Goal: Task Accomplishment & Management: Manage account settings

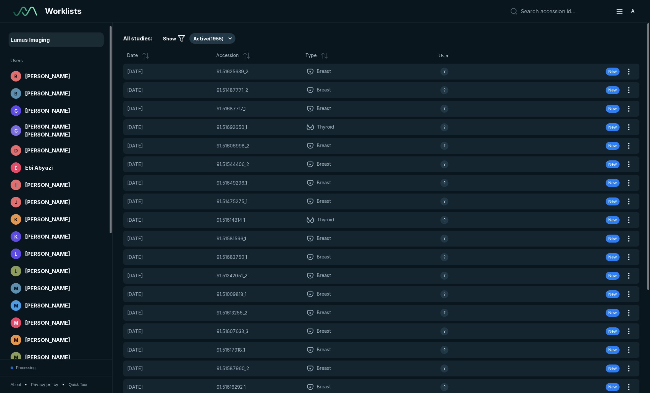
scroll to position [116, 0]
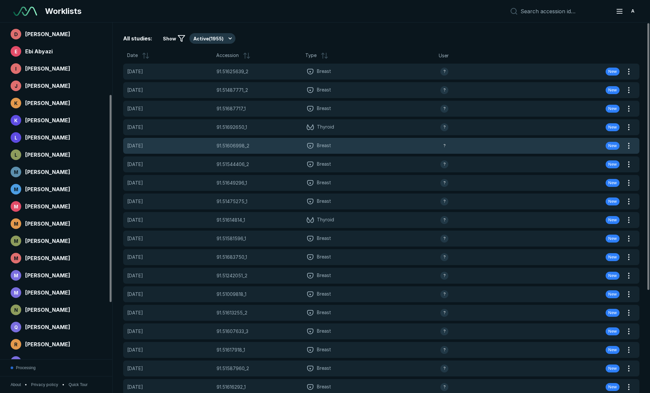
click at [339, 143] on span "Breast" at bounding box center [373, 146] width 135 height 8
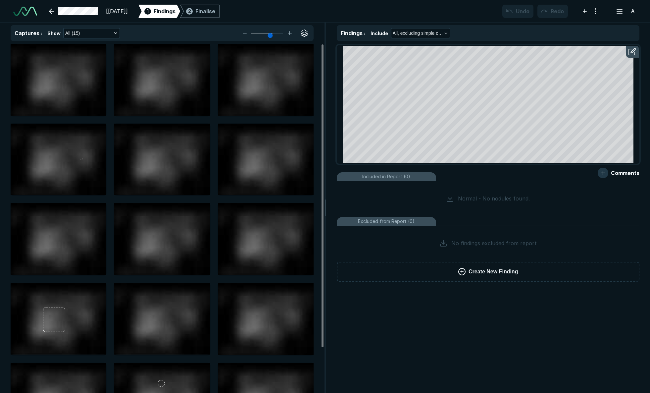
scroll to position [2504, 3779]
click at [89, 10] on link at bounding box center [73, 11] width 57 height 13
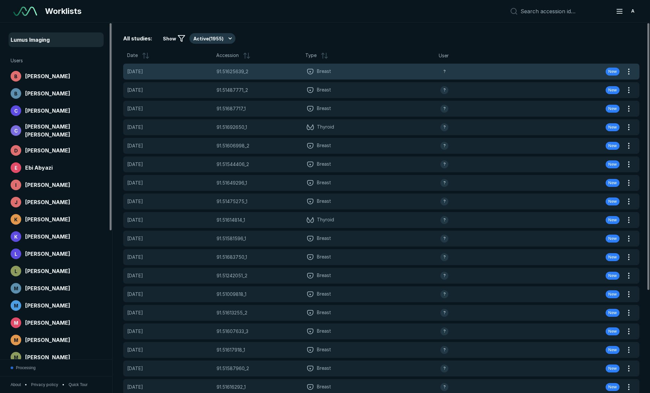
scroll to position [2504, 3779]
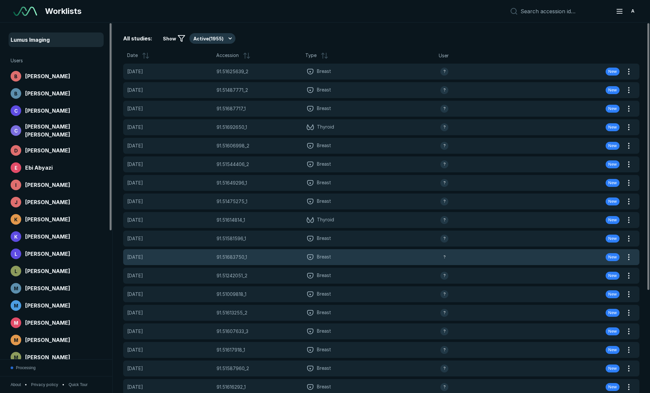
click at [286, 256] on div "91.51683750_1 91.51683750_1" at bounding box center [259, 256] width 85 height 7
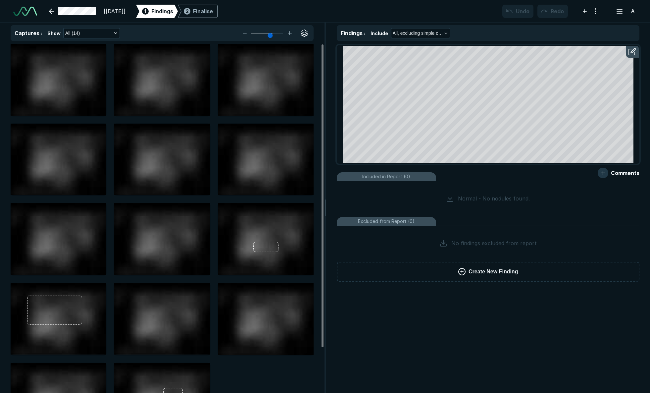
scroll to position [1365, 2209]
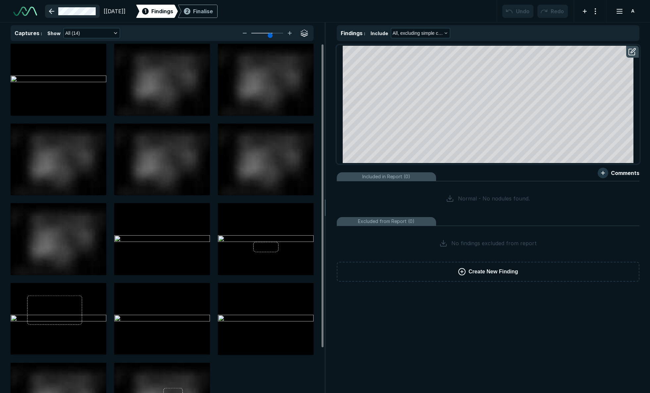
click at [76, 13] on link at bounding box center [72, 11] width 55 height 13
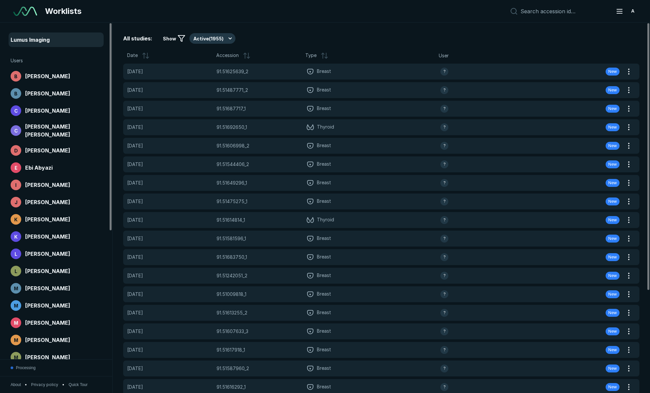
scroll to position [2398, 3166]
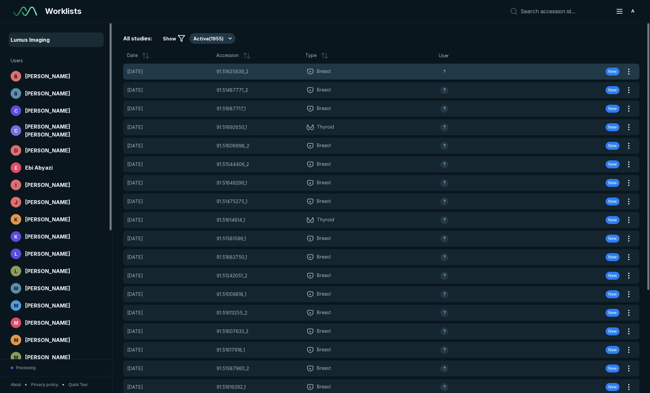
click at [289, 74] on div "91.51625639_2 91.51625639_2" at bounding box center [259, 71] width 85 height 7
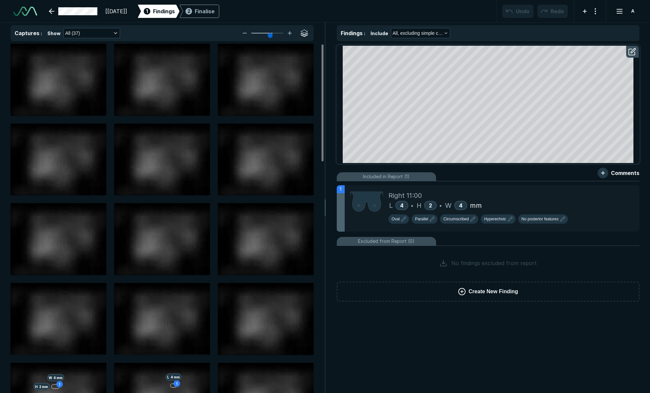
scroll to position [1365, 2209]
click at [379, 205] on img at bounding box center [366, 202] width 33 height 22
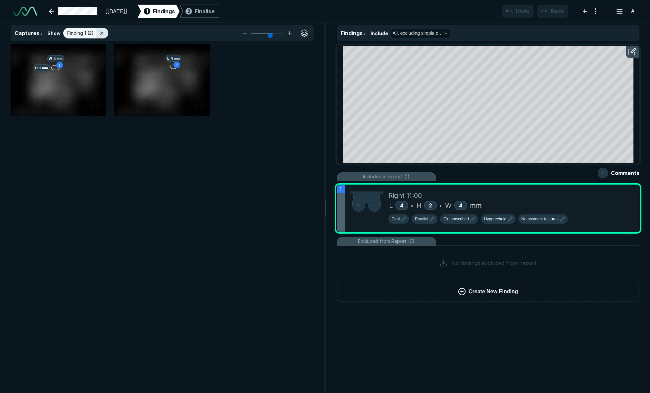
scroll to position [2351, 2204]
click at [286, 34] on icon at bounding box center [290, 33] width 8 height 8
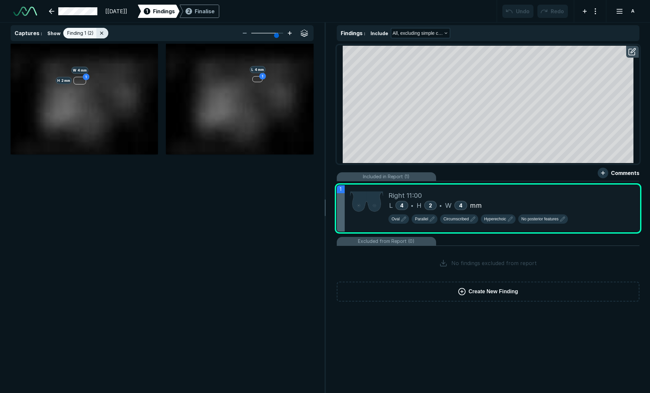
click at [292, 34] on icon at bounding box center [290, 33] width 8 height 8
type input "6"
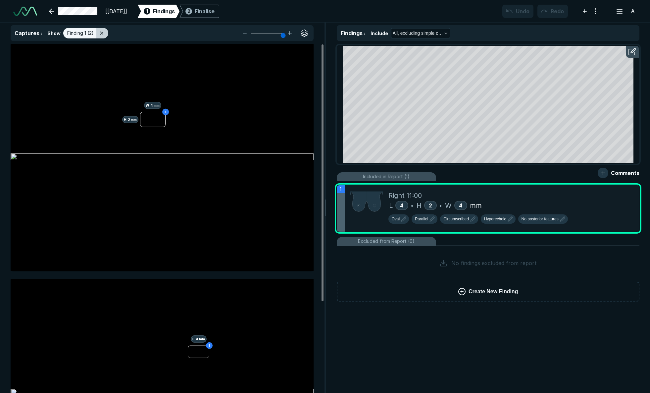
click at [102, 34] on icon at bounding box center [101, 32] width 5 height 5
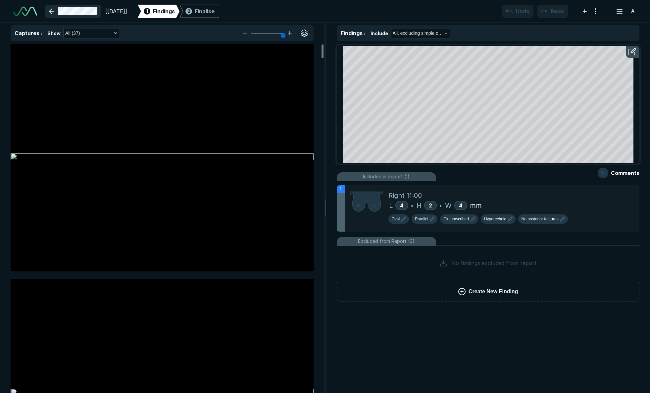
click at [60, 12] on link at bounding box center [73, 11] width 56 height 13
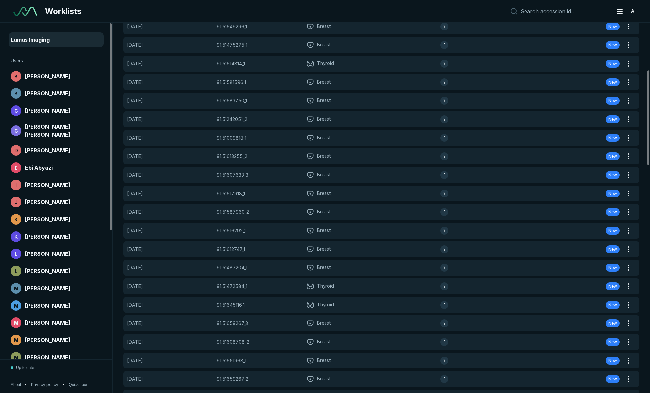
scroll to position [236, 0]
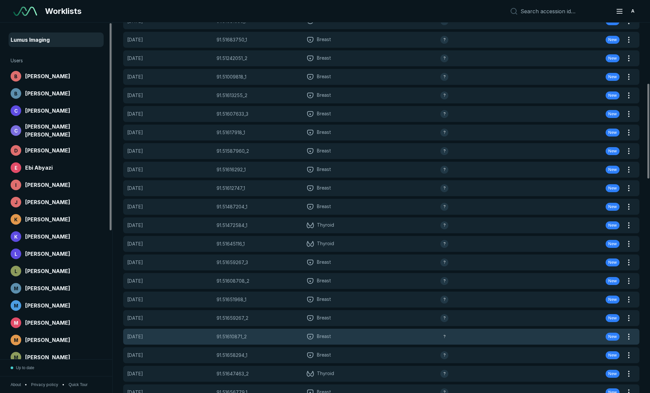
click at [315, 333] on span "Breast" at bounding box center [373, 337] width 135 height 8
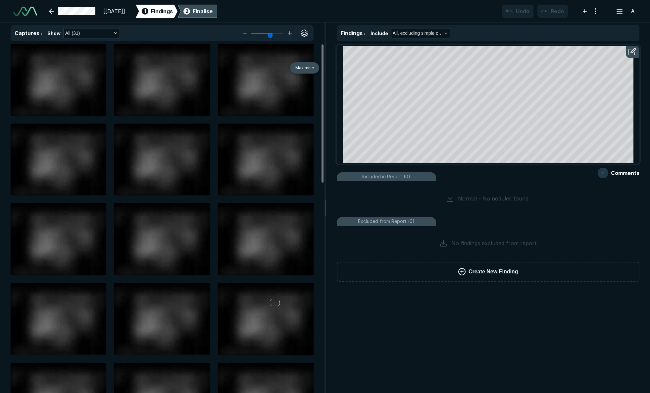
click at [213, 12] on div "Finalise" at bounding box center [203, 11] width 20 height 8
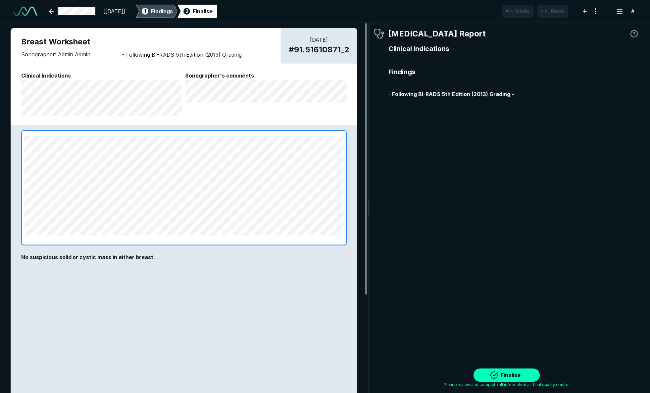
click at [173, 11] on span "Findings" at bounding box center [162, 11] width 22 height 8
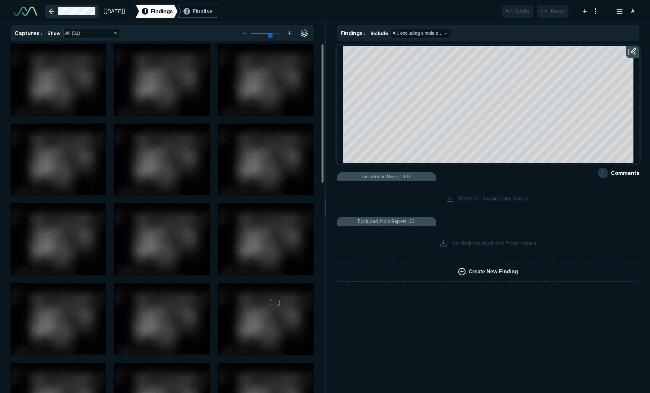
click at [82, 13] on link at bounding box center [72, 11] width 54 height 13
click at [213, 16] on div "2 Finalise" at bounding box center [197, 11] width 30 height 13
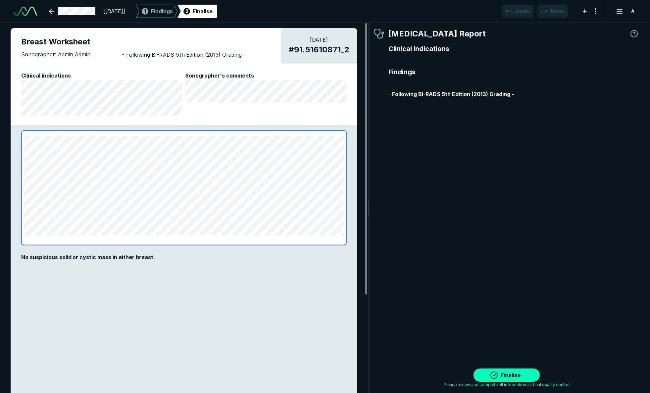
click at [73, 256] on span "No suspicious solid or cystic mass in either breast." at bounding box center [88, 257] width 134 height 7
click at [91, 260] on div "No suspicious solid or cystic mass in either breast." at bounding box center [184, 322] width 347 height 394
click at [102, 257] on span "No suspicious solid or cystic mass in either breast." at bounding box center [88, 257] width 134 height 7
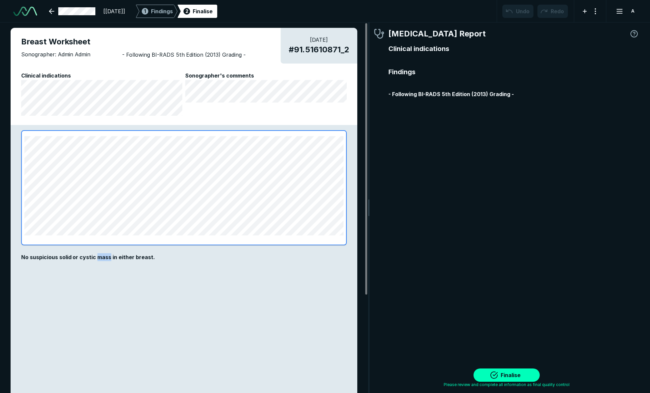
click at [102, 257] on span "No suspicious solid or cystic mass in either breast." at bounding box center [88, 257] width 134 height 7
click at [135, 256] on span "No suspicious solid or cystic mass in either breast." at bounding box center [88, 257] width 134 height 7
click at [132, 256] on span "No suspicious solid or cystic mass in either breast." at bounding box center [88, 257] width 134 height 7
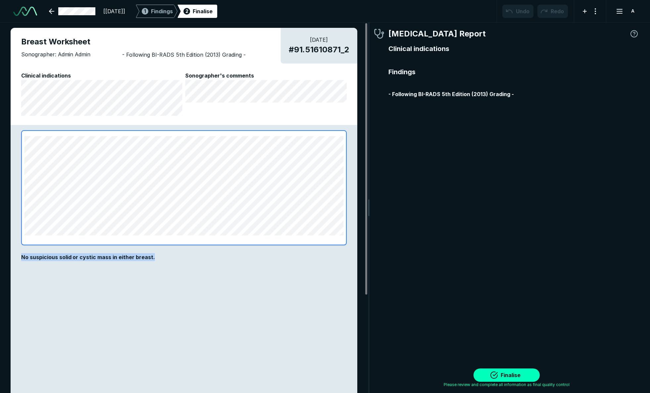
click at [132, 256] on span "No suspicious solid or cystic mass in either breast." at bounding box center [88, 257] width 134 height 7
click at [118, 247] on div "No suspicious solid or cystic mass in either breast." at bounding box center [184, 322] width 347 height 394
click at [126, 253] on div "No suspicious solid or cystic mass in either breast." at bounding box center [184, 257] width 326 height 8
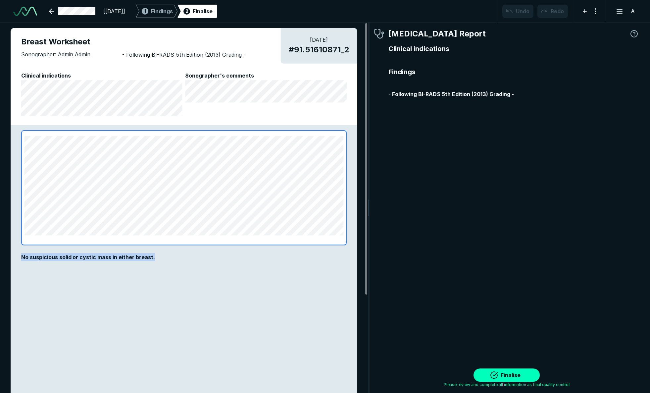
click at [126, 253] on div "No suspicious solid or cystic mass in either breast." at bounding box center [184, 257] width 326 height 8
click at [127, 258] on span "No suspicious solid or cystic mass in either breast." at bounding box center [88, 257] width 134 height 7
click at [147, 257] on span "No suspicious solid or cystic mass in either breast." at bounding box center [88, 257] width 134 height 7
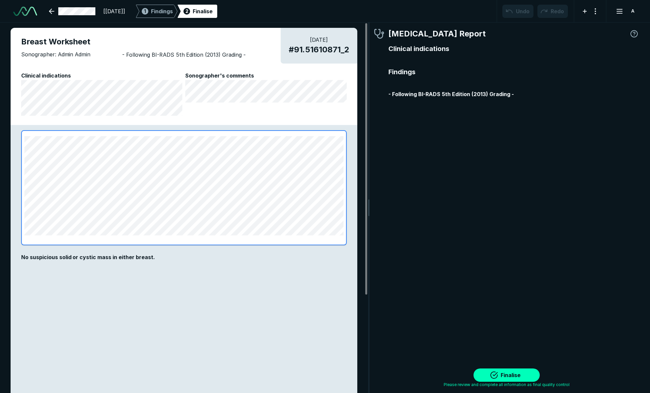
click at [155, 257] on div "No suspicious solid or cystic mass in either breast." at bounding box center [184, 257] width 326 height 8
click at [69, 13] on link at bounding box center [72, 11] width 54 height 13
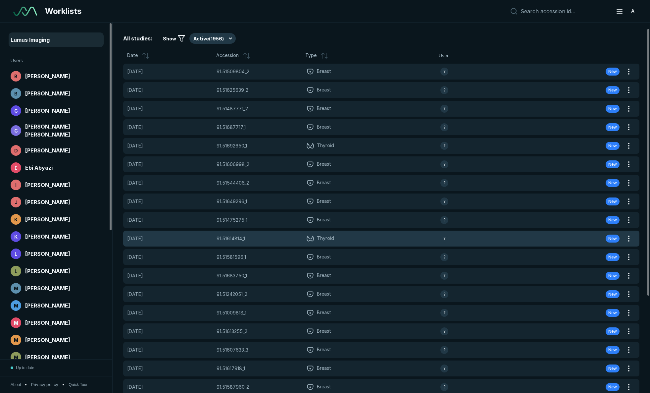
scroll to position [142, 0]
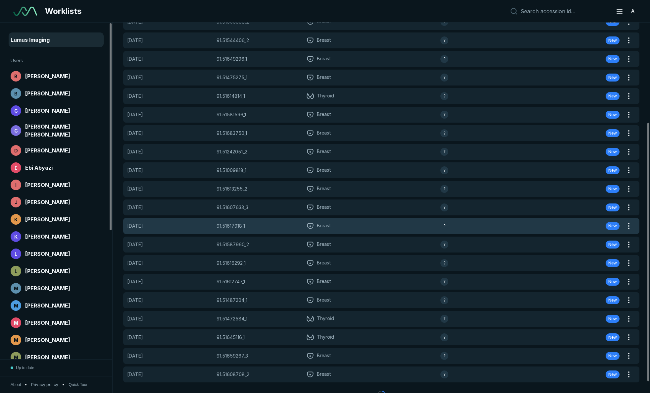
click at [285, 227] on div "91.51617918_1 91.51617918_1" at bounding box center [259, 225] width 85 height 7
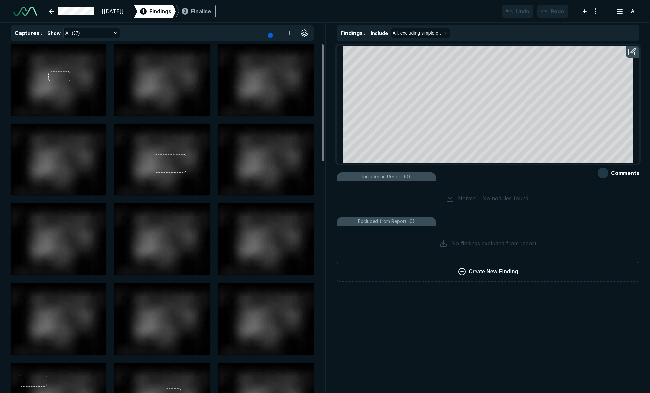
scroll to position [1365, 2209]
click at [209, 7] on div "Finalise" at bounding box center [201, 11] width 20 height 8
type textarea "x"
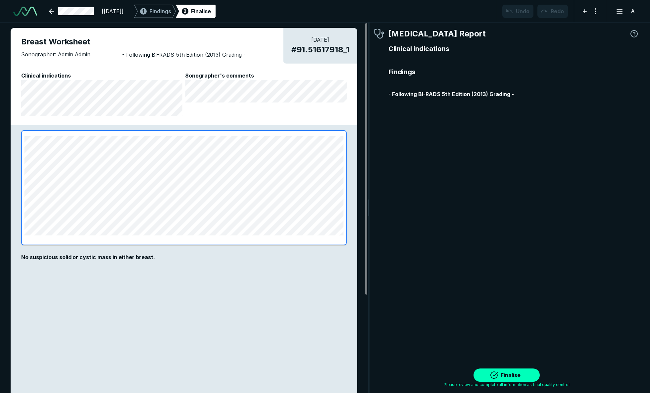
scroll to position [2480, 2037]
click at [87, 10] on link at bounding box center [71, 11] width 53 height 13
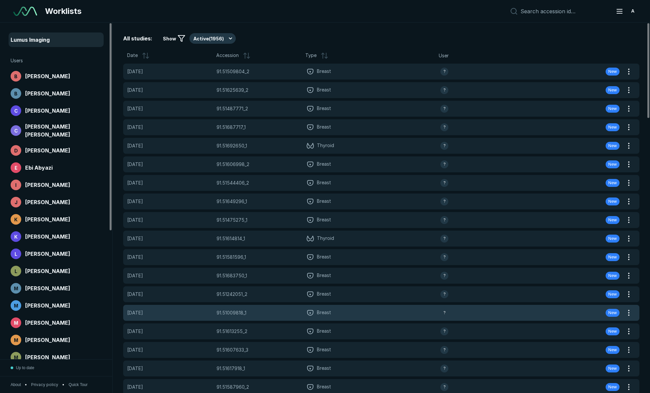
scroll to position [140, 0]
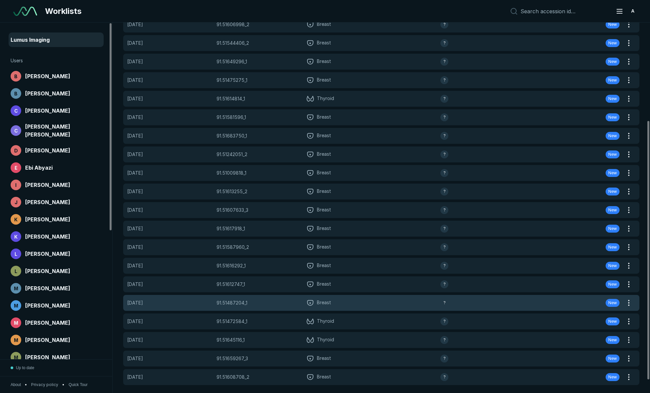
click at [298, 307] on div "[DATE] 91.51487204_1 91.51487204_1 Breast ? New" at bounding box center [373, 303] width 501 height 16
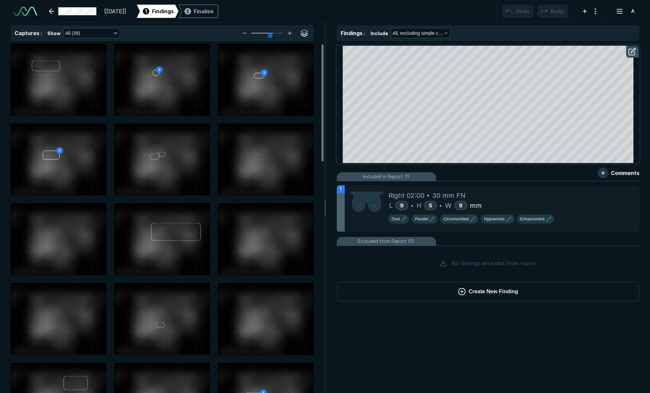
scroll to position [1365, 2209]
click at [423, 197] on span "Right 02:00 • 30 mm FN" at bounding box center [427, 196] width 77 height 10
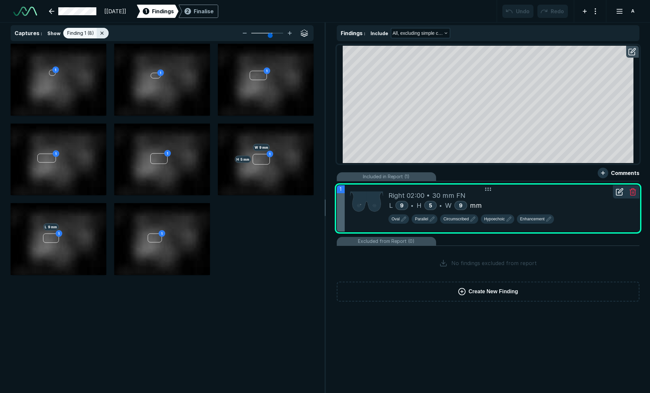
scroll to position [2351, 2204]
click at [292, 32] on icon at bounding box center [290, 33] width 8 height 8
click at [291, 32] on icon at bounding box center [290, 33] width 8 height 8
type input "6"
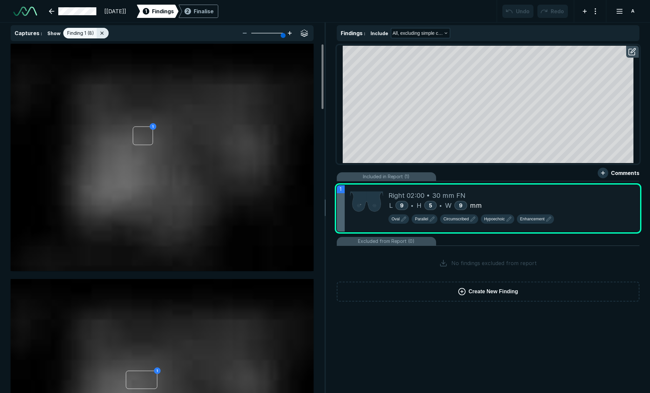
click at [291, 32] on icon at bounding box center [290, 33] width 8 height 8
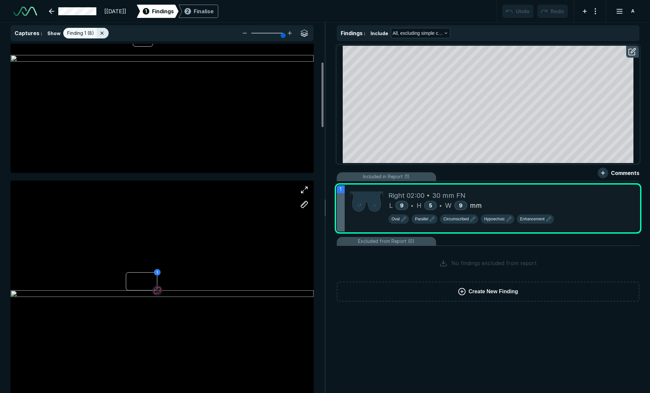
scroll to position [99, 0]
click at [412, 195] on span "Right 02:00 • 30 mm FN" at bounding box center [427, 196] width 77 height 10
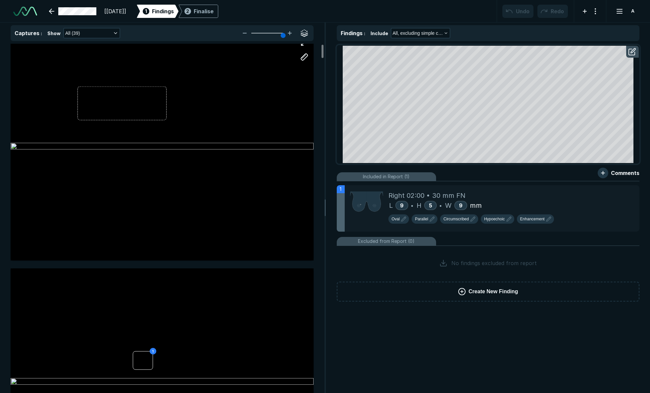
scroll to position [15, 0]
click at [408, 187] on div "Right 02:00 • 30 mm FN L 9 • H 5 • W 9 mm Oval Parallel Circumscribed Hypoechoi…" at bounding box center [512, 208] width 246 height 46
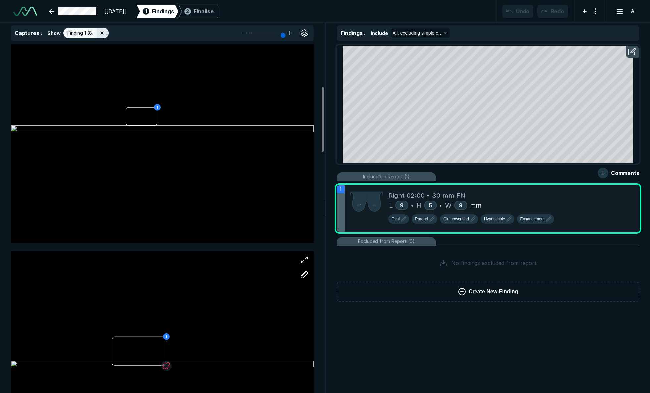
scroll to position [0, 0]
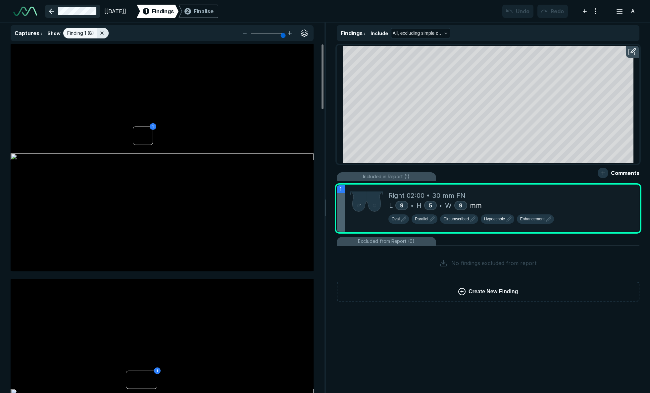
click at [88, 15] on link at bounding box center [72, 11] width 55 height 13
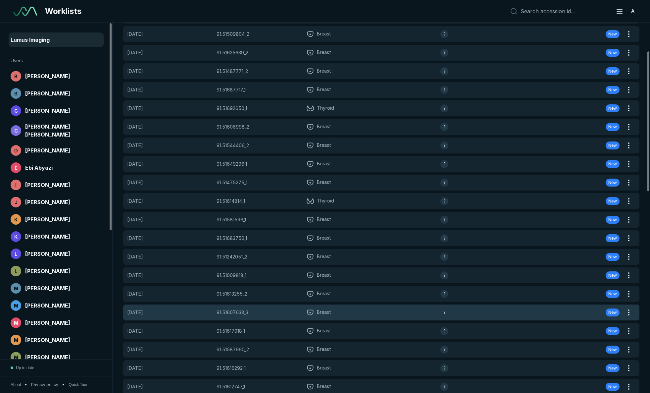
scroll to position [75, 0]
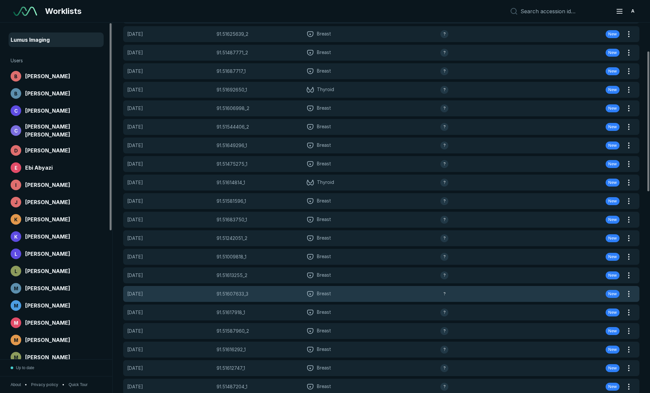
click at [321, 293] on span "Breast" at bounding box center [324, 294] width 14 height 8
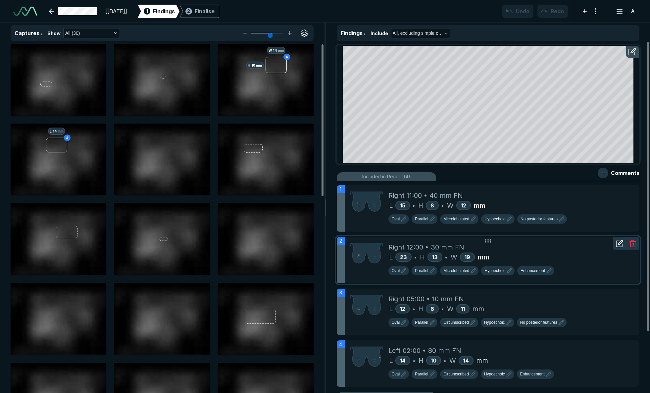
scroll to position [1365, 2209]
click at [511, 196] on div "Right 11:00 • 40 mm FN" at bounding box center [512, 196] width 246 height 10
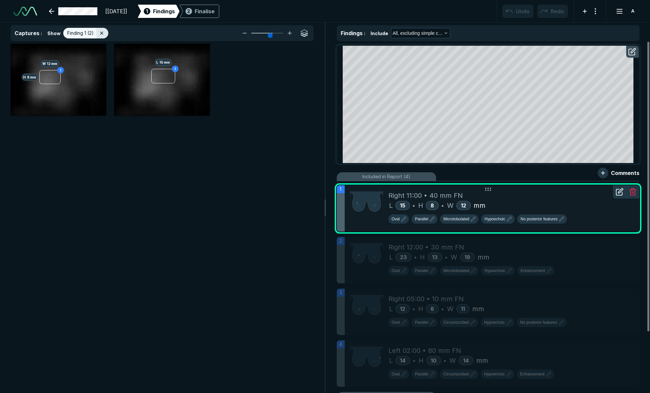
scroll to position [2351, 2204]
click at [293, 31] on icon at bounding box center [290, 33] width 8 height 8
type input "6"
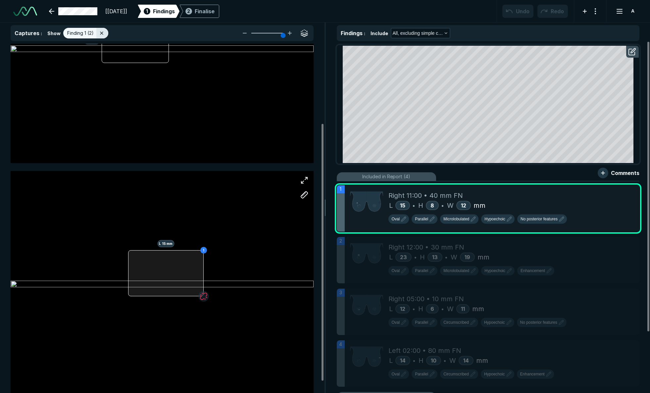
scroll to position [124, 0]
